Goal: Navigation & Orientation: Find specific page/section

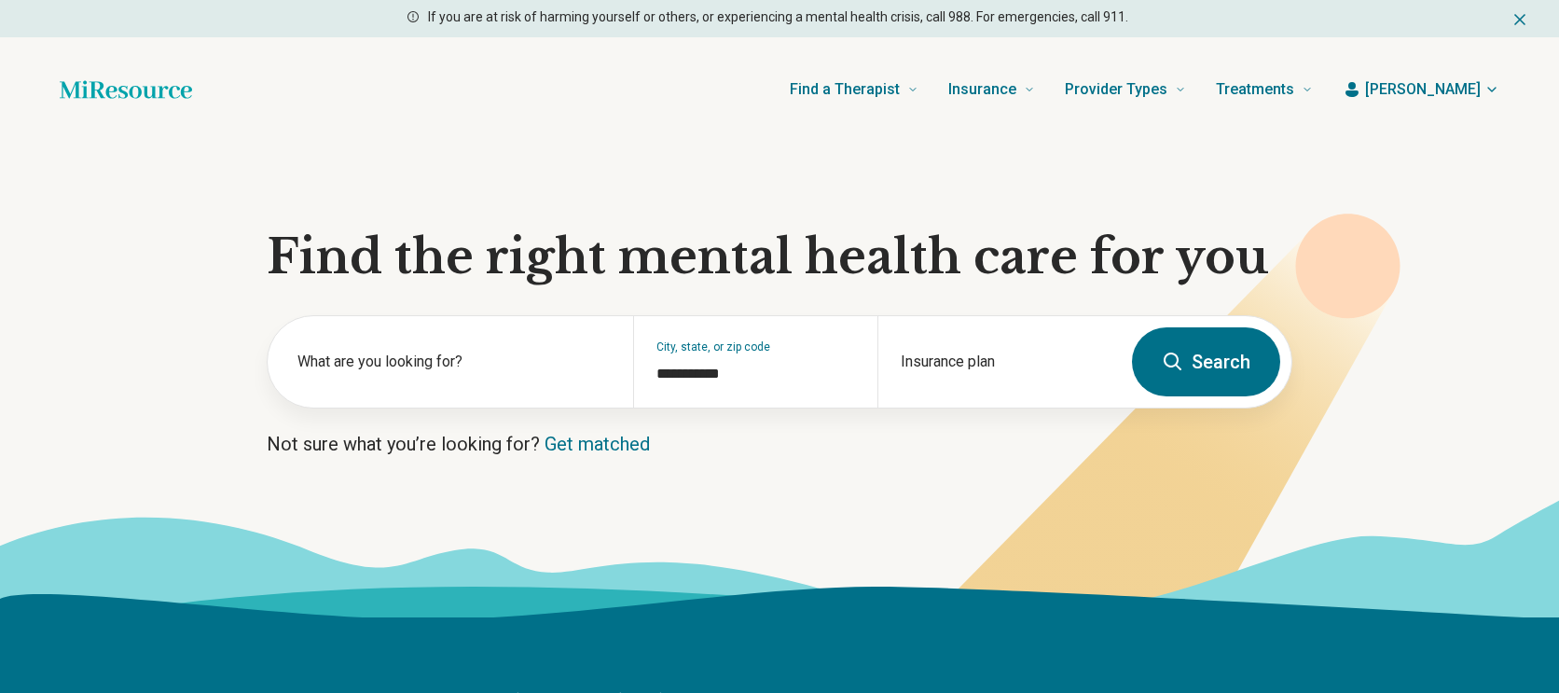
click at [1362, 90] on icon "button" at bounding box center [1352, 89] width 19 height 19
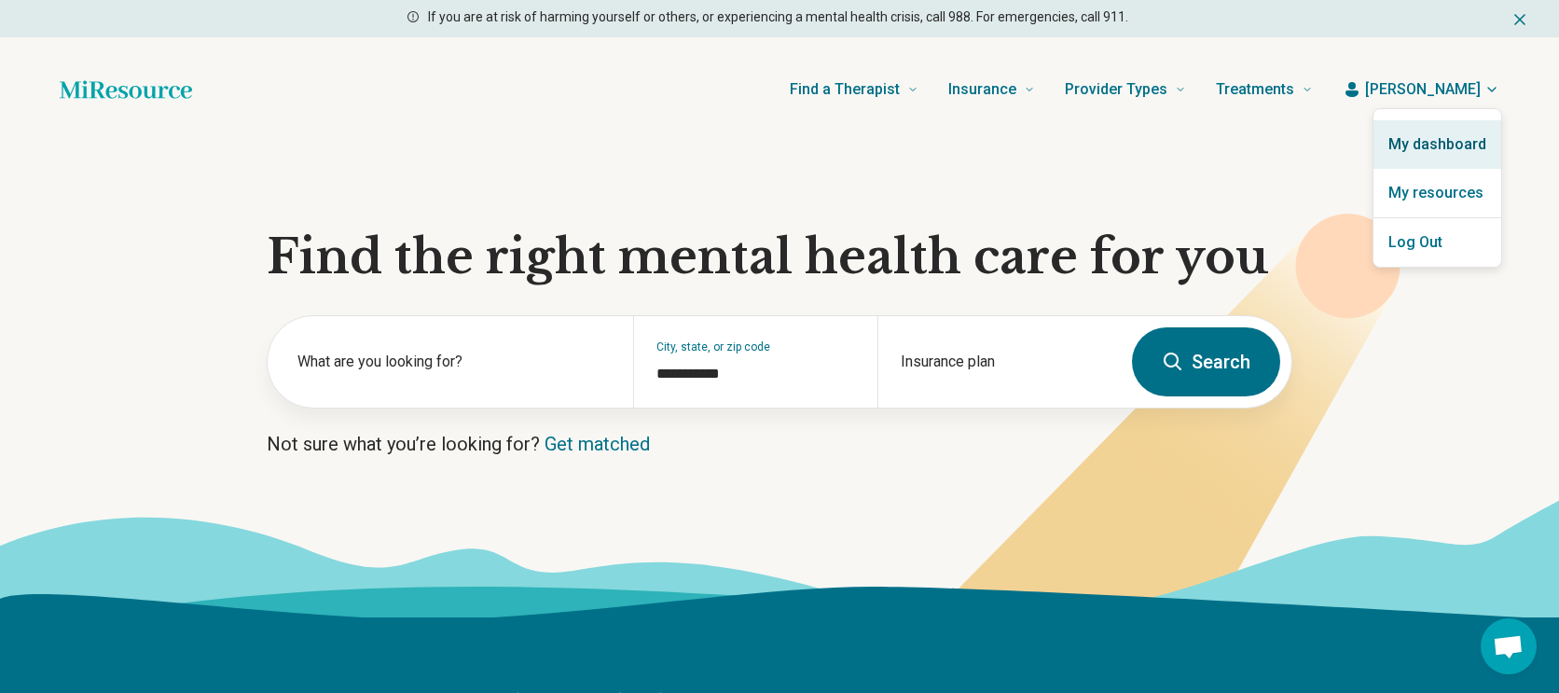
click at [1431, 131] on link "My dashboard" at bounding box center [1438, 144] width 128 height 48
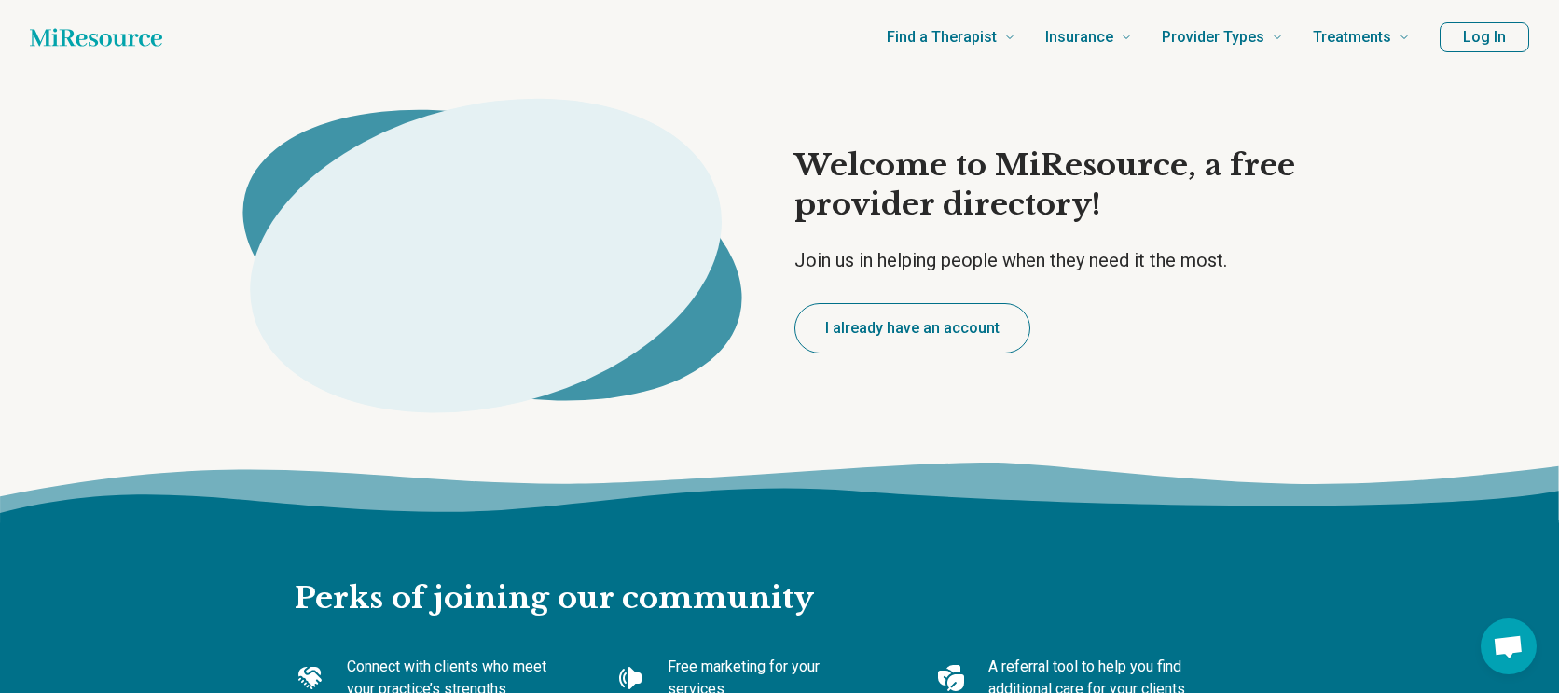
type textarea "*"
click at [1483, 30] on button "Log In" at bounding box center [1485, 37] width 90 height 30
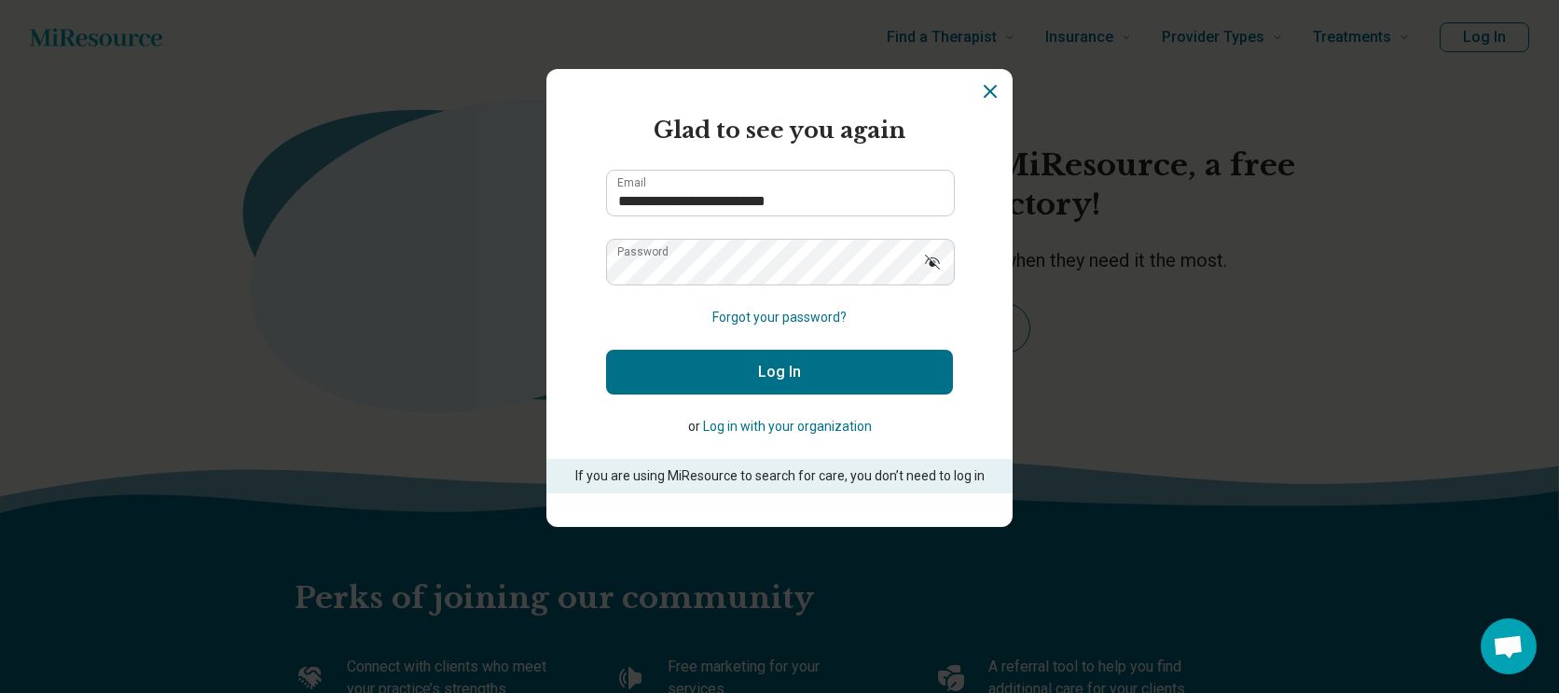
click at [781, 369] on button "Log In" at bounding box center [779, 372] width 347 height 45
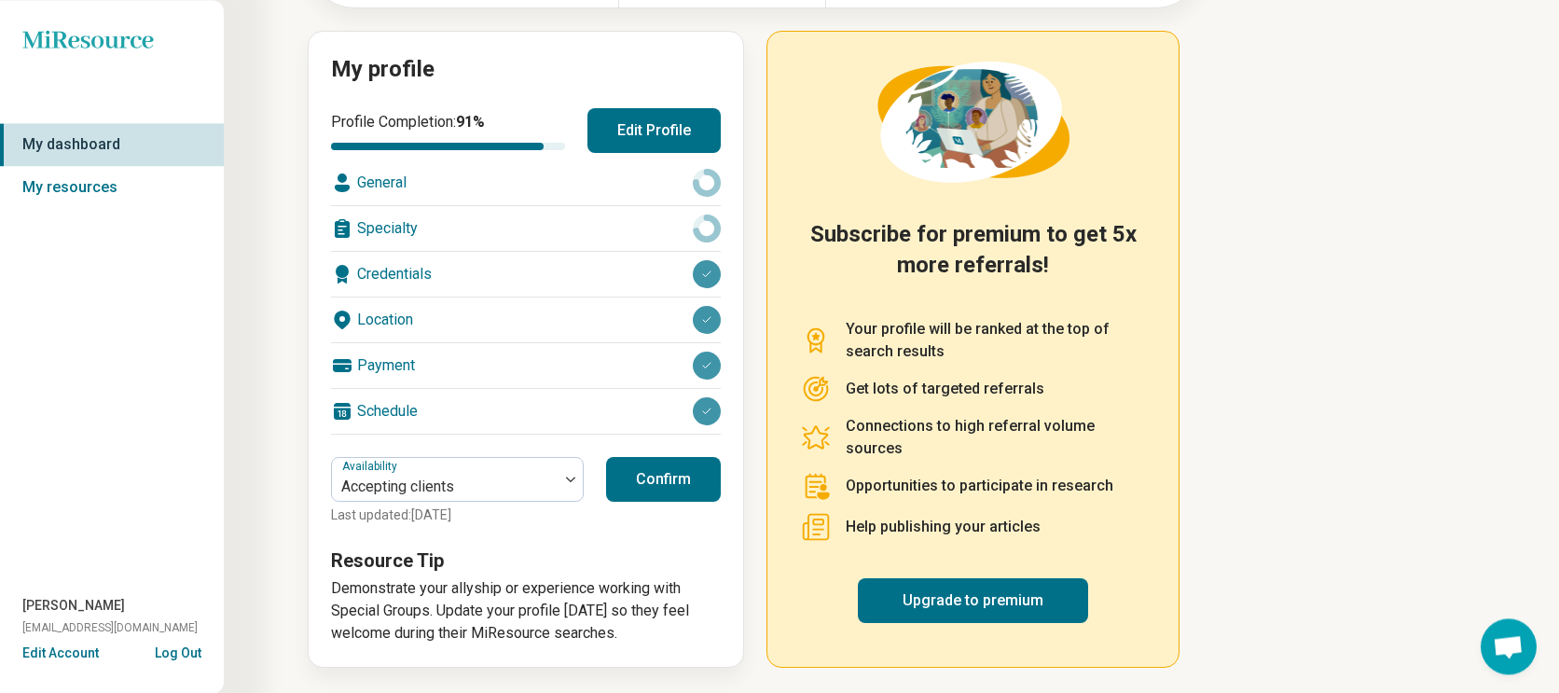
scroll to position [187, 0]
click at [670, 483] on button "Confirm" at bounding box center [663, 478] width 115 height 45
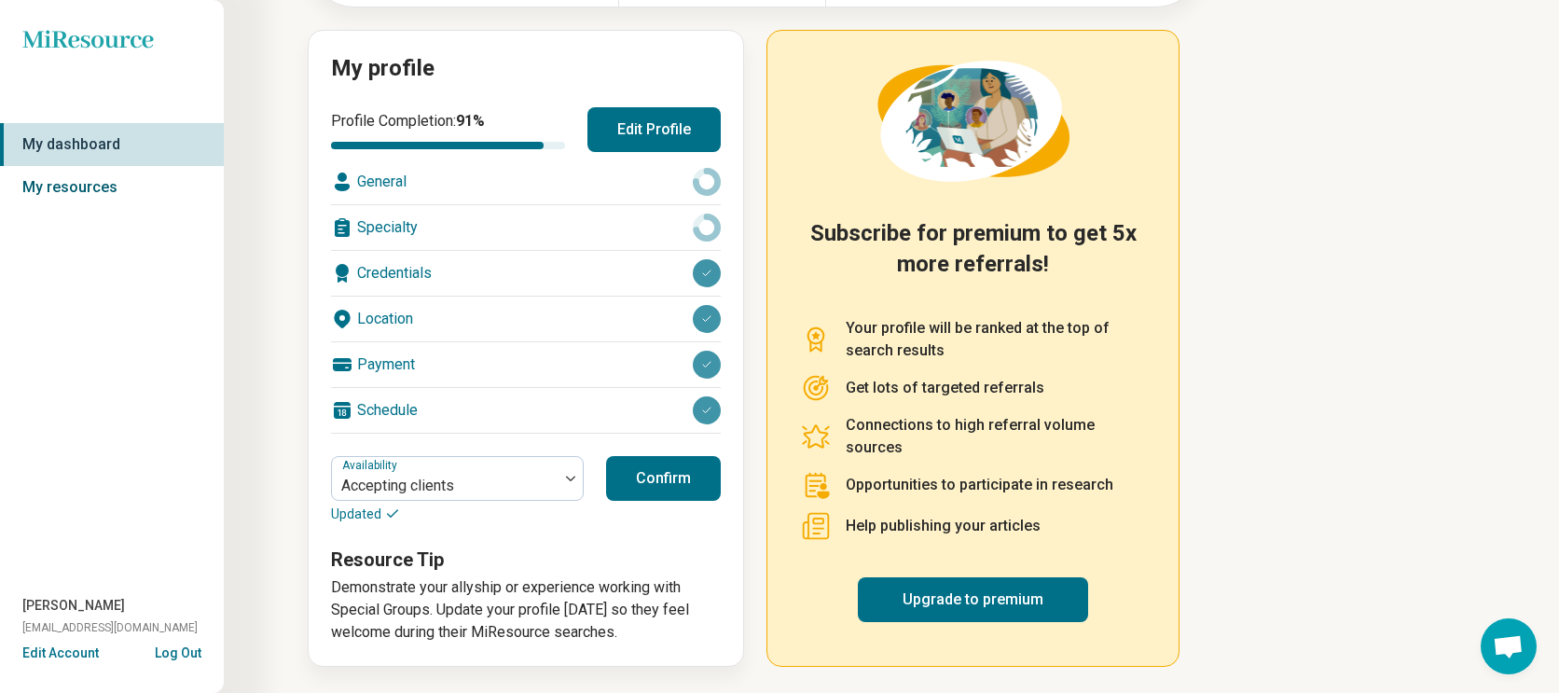
click at [80, 189] on link "My resources" at bounding box center [112, 187] width 224 height 43
